Goal: Task Accomplishment & Management: Manage account settings

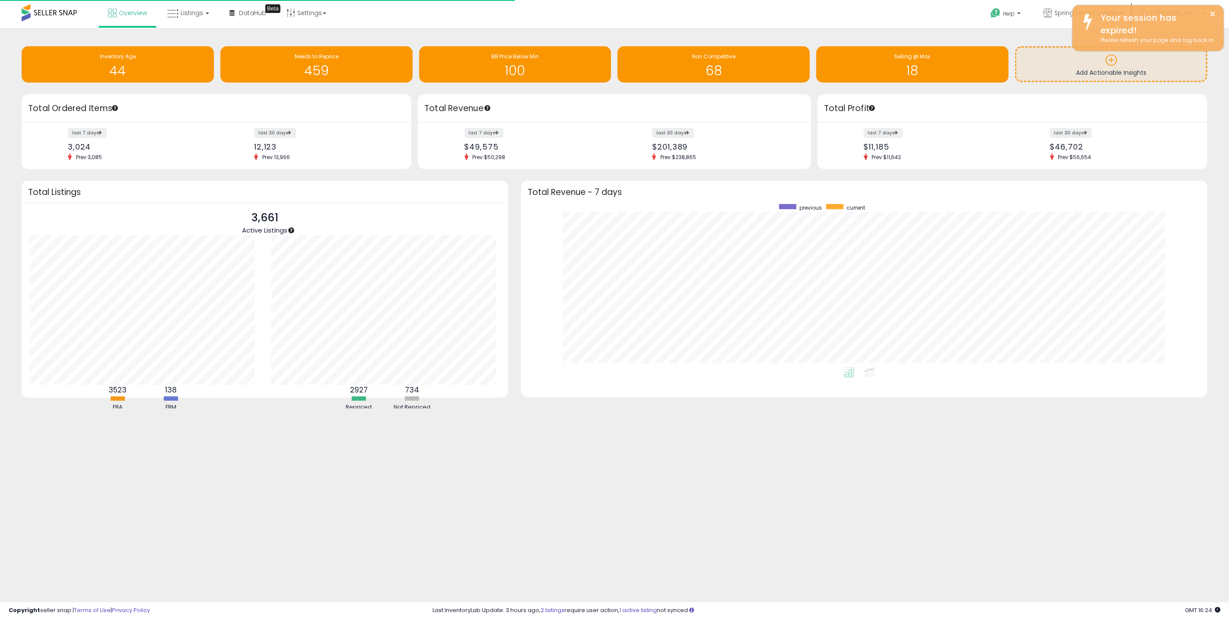
scroll to position [163, 668]
click at [178, 20] on link "Listings" at bounding box center [188, 13] width 55 height 26
